Goal: Information Seeking & Learning: Learn about a topic

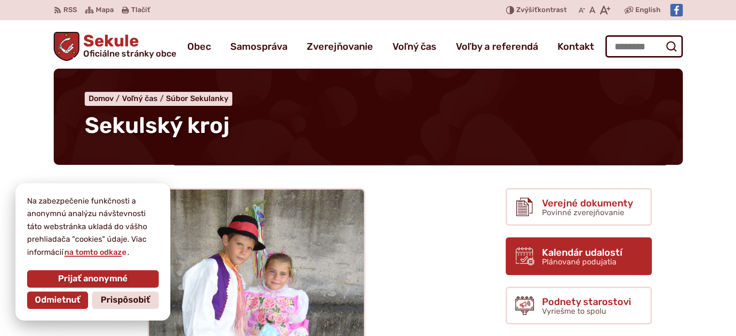
drag, startPoint x: 707, startPoint y: 262, endPoint x: 621, endPoint y: 254, distance: 85.6
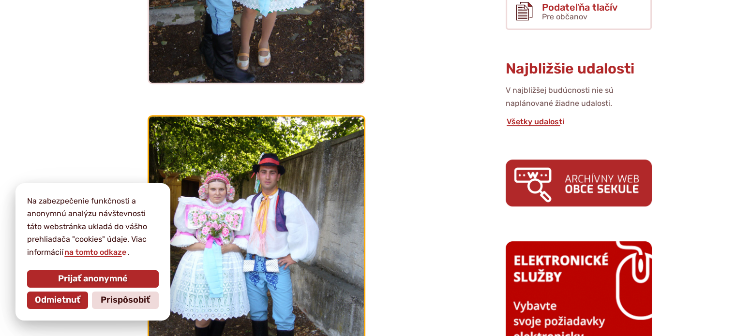
scroll to position [436, 0]
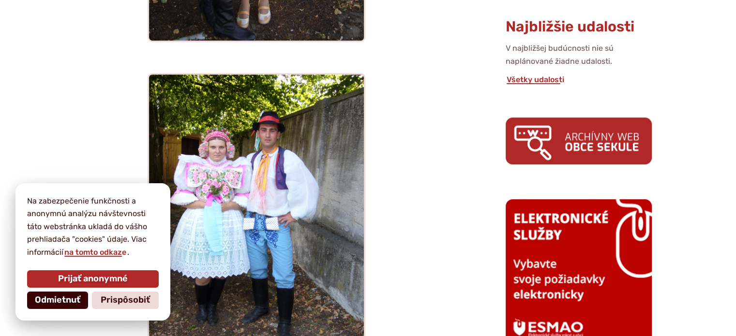
click at [45, 294] on button "Odmietnuť" at bounding box center [57, 300] width 61 height 17
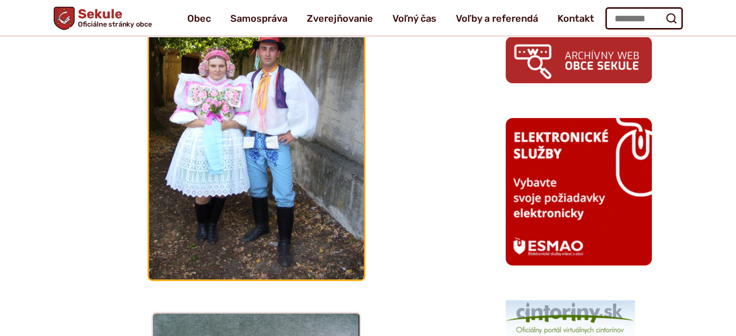
scroll to position [387, 0]
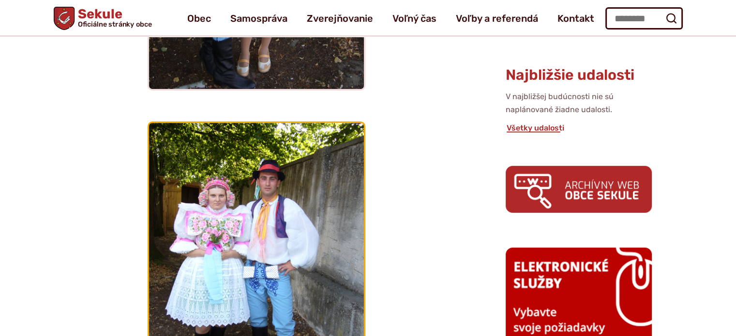
click at [275, 185] on img at bounding box center [257, 265] width 218 height 289
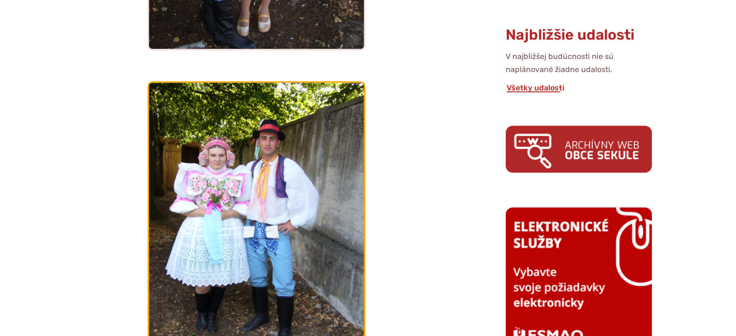
scroll to position [484, 0]
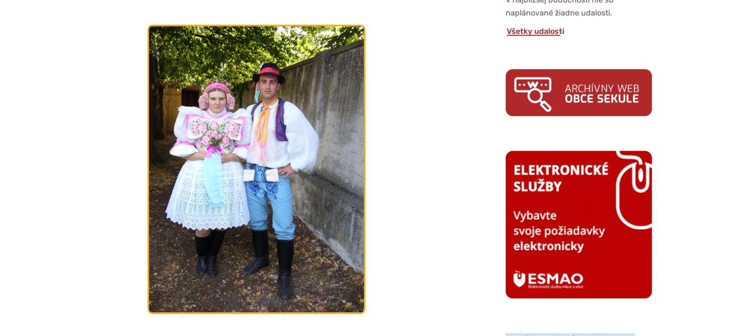
click at [271, 146] on img at bounding box center [257, 169] width 218 height 289
click at [267, 148] on img at bounding box center [257, 169] width 218 height 289
drag, startPoint x: 267, startPoint y: 147, endPoint x: 255, endPoint y: 147, distance: 12.1
click at [262, 143] on img at bounding box center [257, 169] width 218 height 289
click at [190, 54] on img at bounding box center [257, 169] width 218 height 289
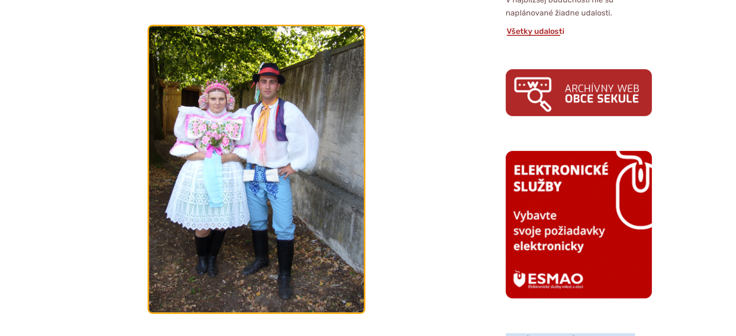
drag, startPoint x: 190, startPoint y: 54, endPoint x: 187, endPoint y: 60, distance: 6.5
click at [190, 59] on img at bounding box center [257, 169] width 218 height 289
drag, startPoint x: 97, startPoint y: 126, endPoint x: 177, endPoint y: 162, distance: 87.5
click at [169, 178] on figure at bounding box center [257, 169] width 344 height 289
click at [252, 124] on img at bounding box center [257, 169] width 218 height 289
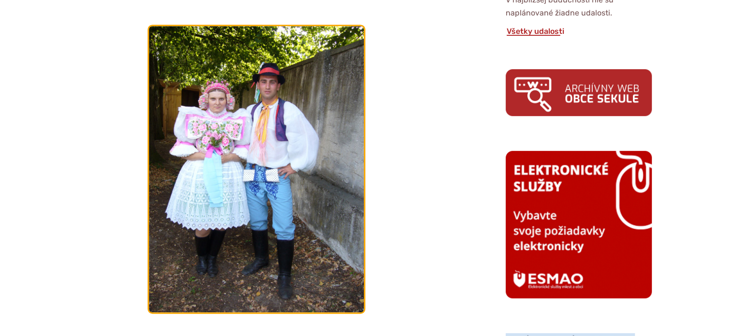
click at [252, 124] on img at bounding box center [257, 169] width 218 height 289
drag, startPoint x: 252, startPoint y: 124, endPoint x: 285, endPoint y: 196, distance: 78.6
click at [285, 196] on img at bounding box center [257, 169] width 218 height 289
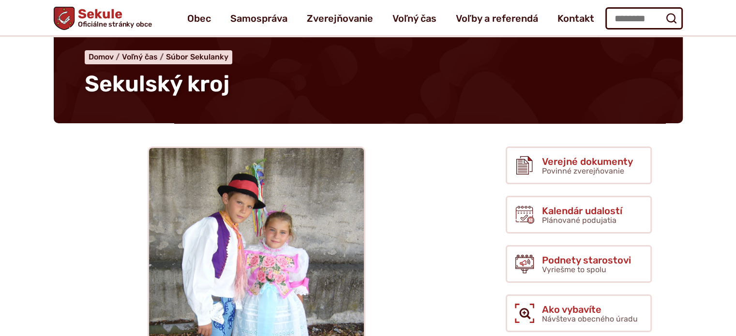
scroll to position [0, 0]
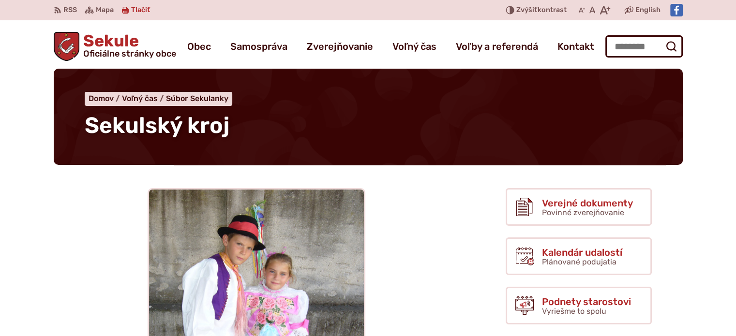
click at [144, 12] on span "Tlačiť" at bounding box center [140, 10] width 19 height 8
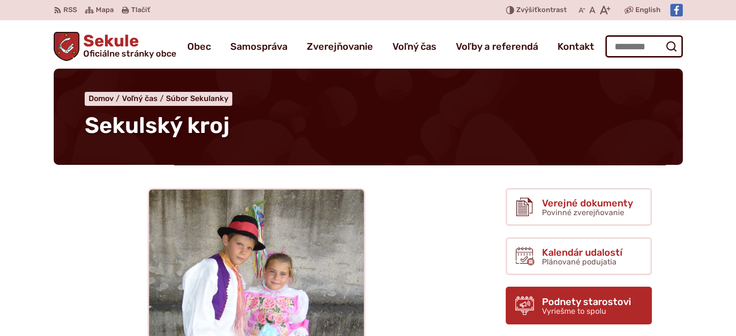
drag, startPoint x: 133, startPoint y: 5, endPoint x: 555, endPoint y: 296, distance: 511.8
click at [133, 5] on button "Tlačiť Tlačiť" at bounding box center [136, 10] width 32 height 20
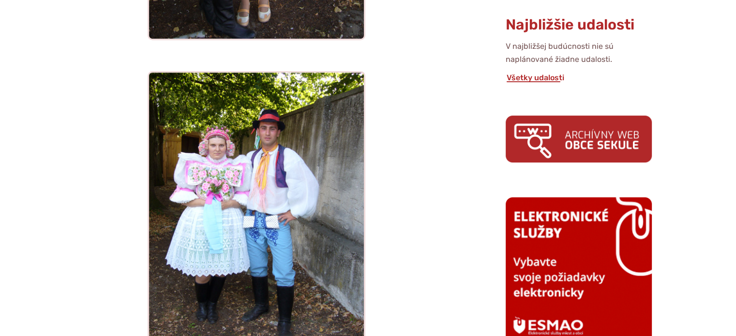
scroll to position [484, 0]
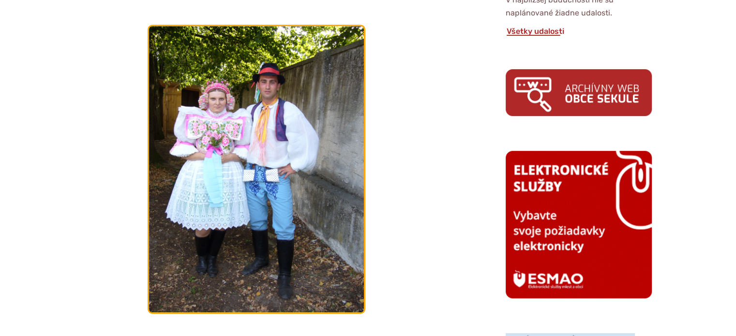
click at [256, 152] on img at bounding box center [257, 169] width 218 height 289
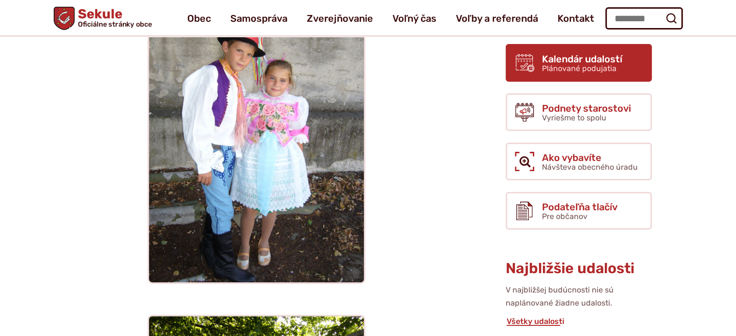
scroll to position [194, 0]
